Goal: Information Seeking & Learning: Understand process/instructions

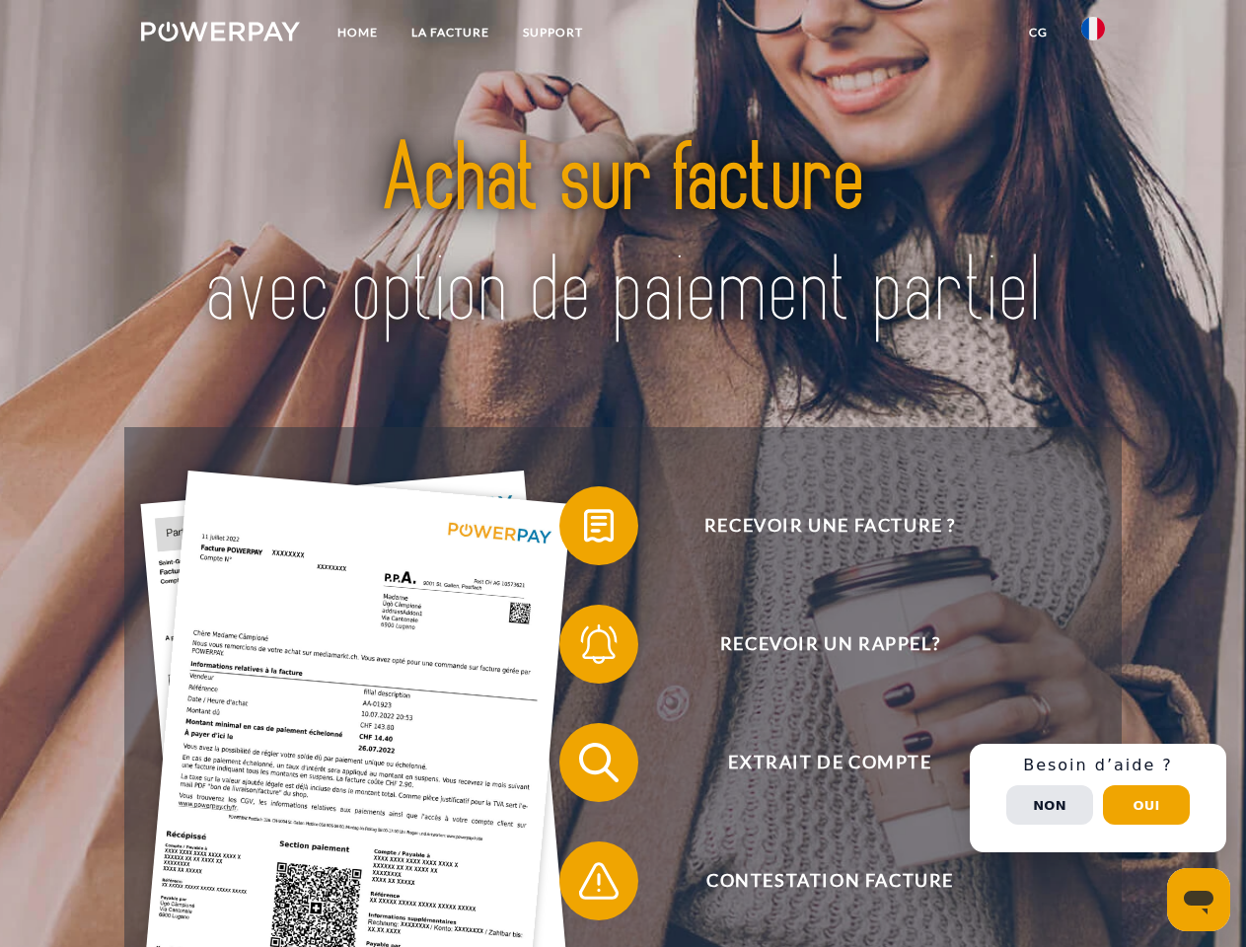
click at [220, 35] on img at bounding box center [220, 32] width 159 height 20
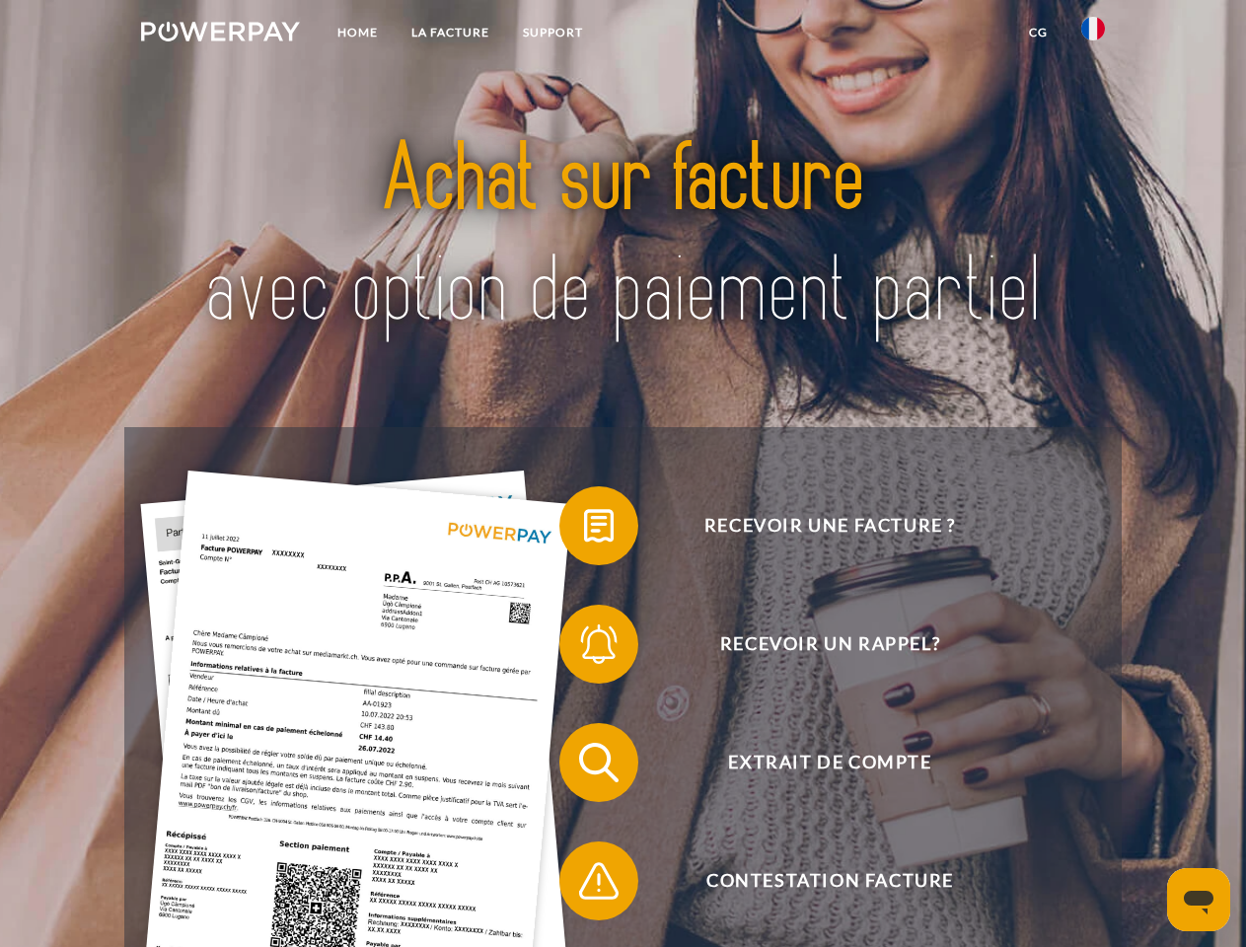
click at [1093, 35] on img at bounding box center [1093, 29] width 24 height 24
click at [1038, 33] on link "CG" at bounding box center [1038, 33] width 52 height 36
click at [584, 530] on span at bounding box center [569, 525] width 99 height 99
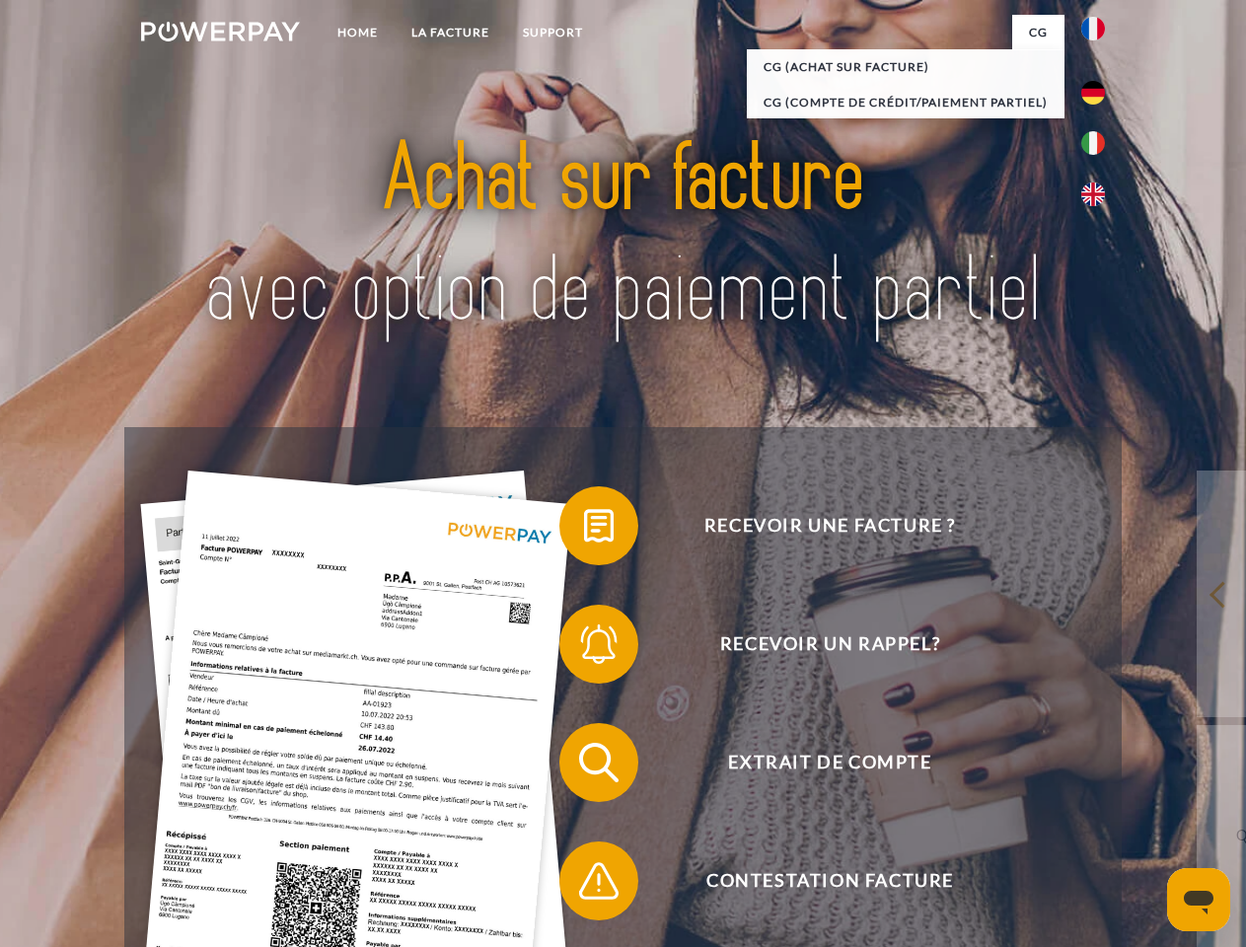
click at [584, 648] on span at bounding box center [569, 644] width 99 height 99
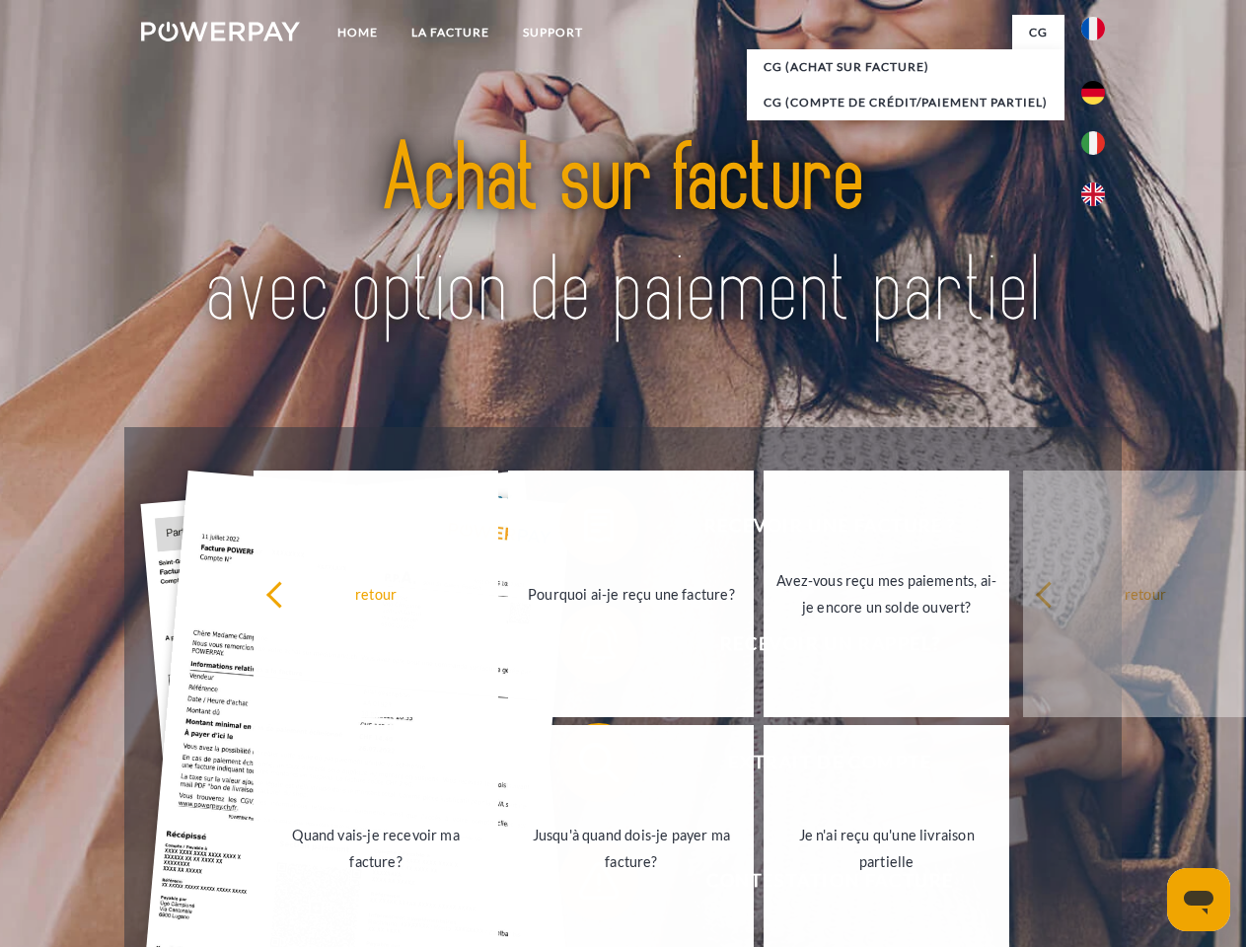
click at [584, 767] on link "Jusqu'à quand dois-je payer ma facture?" at bounding box center [631, 848] width 246 height 247
click at [584, 885] on span at bounding box center [569, 881] width 99 height 99
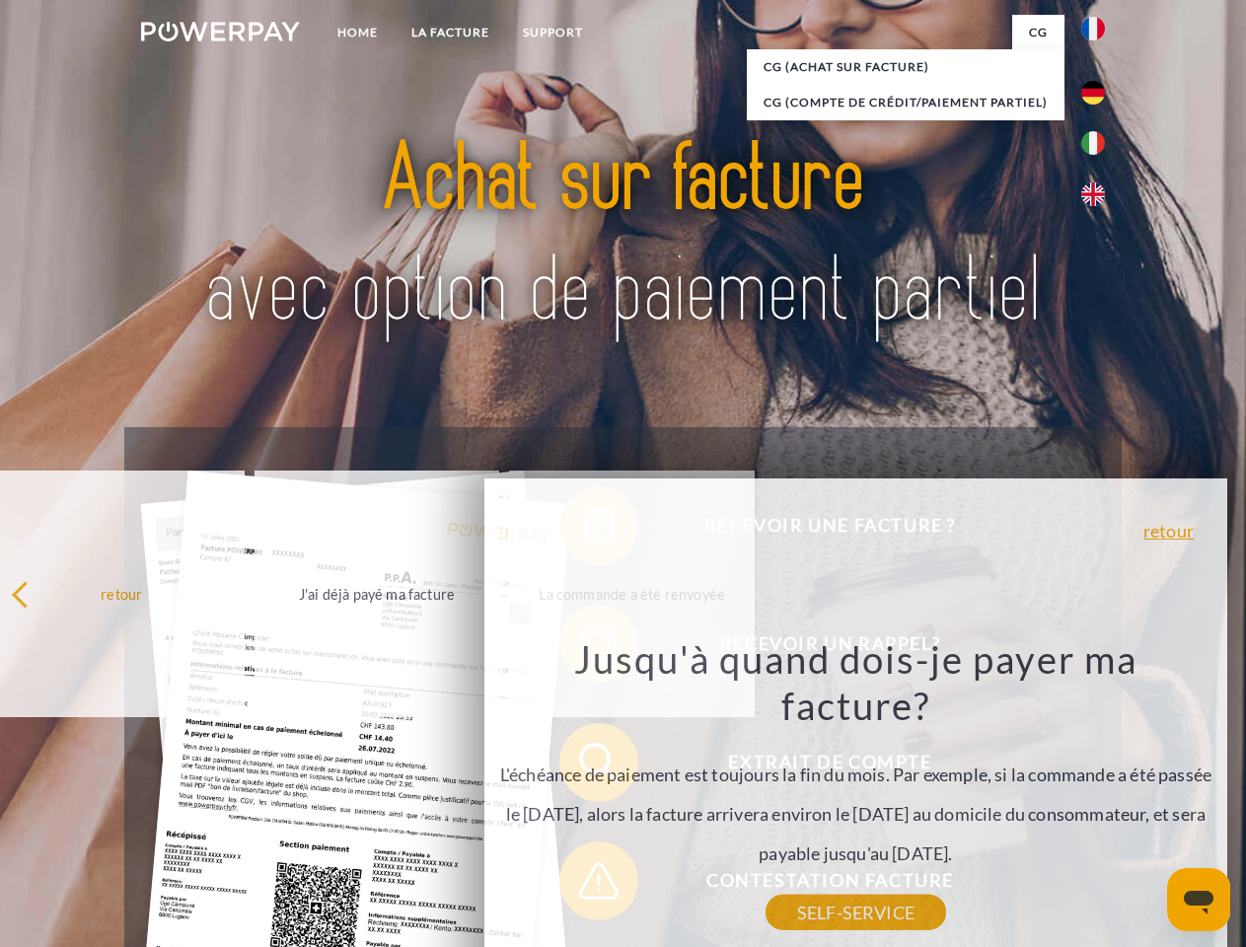
click at [1098, 798] on div "Recevoir une facture ? Recevoir un rappel? Extrait de compte retour" at bounding box center [622, 821] width 996 height 789
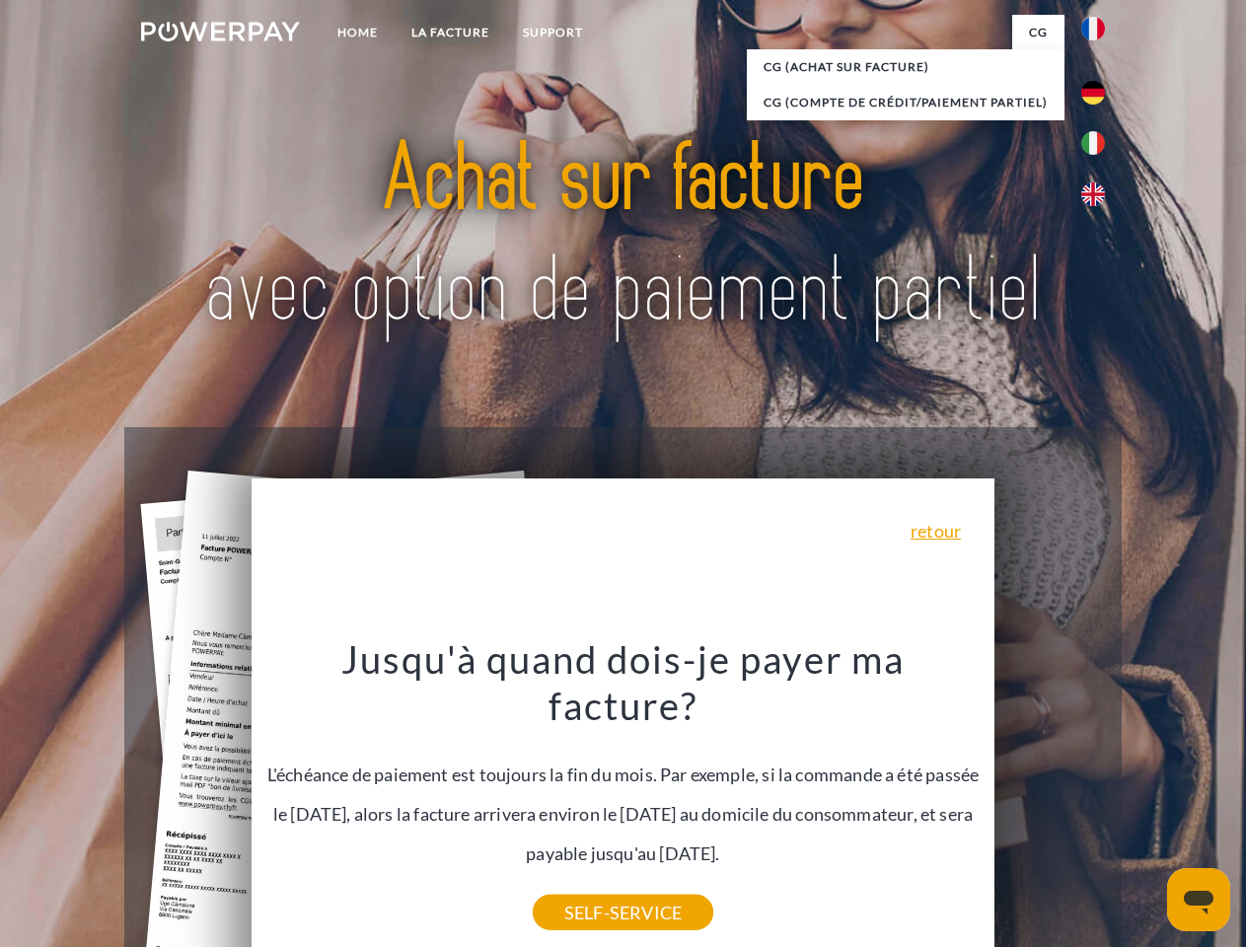
click at [1050, 802] on span "Extrait de compte" at bounding box center [829, 762] width 483 height 79
click at [1146, 805] on header "Home LA FACTURE Support" at bounding box center [623, 681] width 1246 height 1362
